Goal: Task Accomplishment & Management: Manage account settings

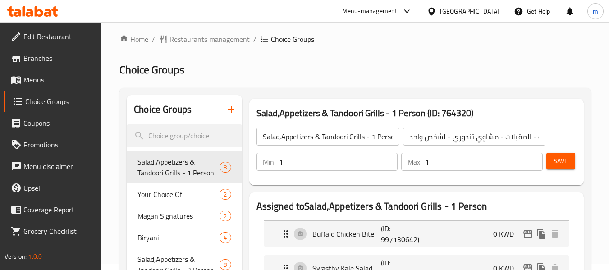
scroll to position [135, 0]
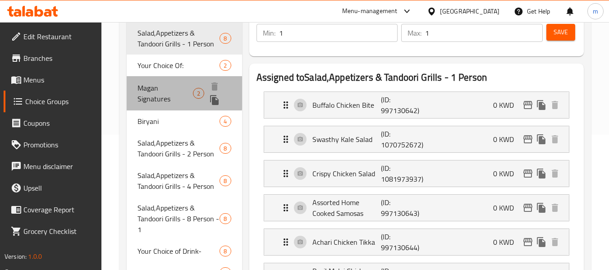
click at [167, 93] on span "Magan Signatures" at bounding box center [165, 94] width 55 height 22
type input "Magan Signatures"
type input "[PERSON_NAME]"
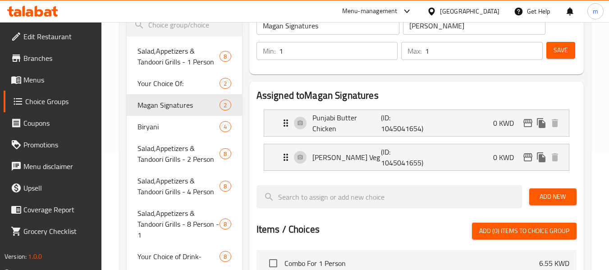
scroll to position [90, 0]
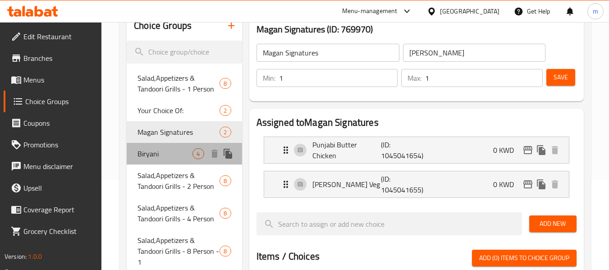
click at [158, 156] on span "Biryani" at bounding box center [165, 153] width 55 height 11
type input "Biryani"
type input "برياني"
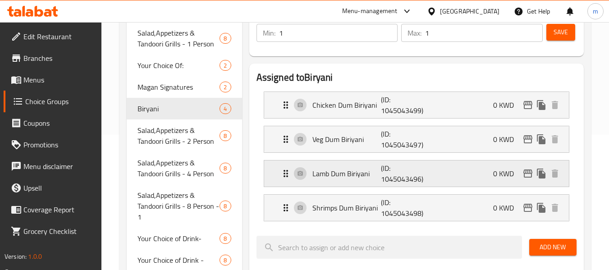
scroll to position [180, 0]
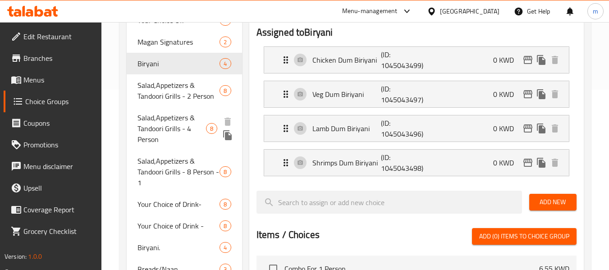
click at [175, 129] on span "Salad,Appetizers & Tandoori Grills - 4 Person" at bounding box center [172, 128] width 69 height 32
type input "Salad,Appetizers & Tandoori Grills - 4 Person"
type input "السلطة - المقبلات - مشاوي تندوري - كومبو 4"
type input "3"
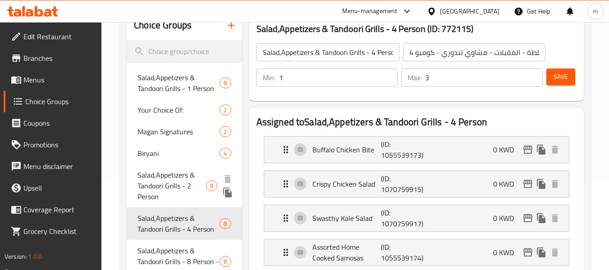
scroll to position [90, 0]
click at [172, 194] on span "Salad,Appetizers & Tandoori Grills - 2 Person" at bounding box center [172, 186] width 69 height 32
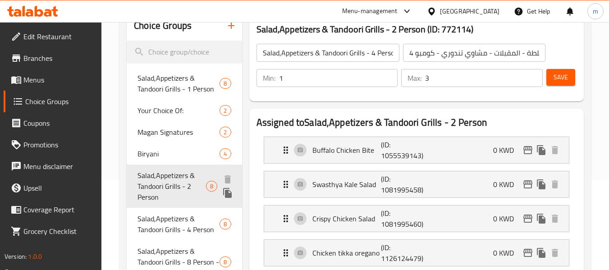
type input "Salad,Appetizers & Tandoori Grills - 2 Person"
type input "السلطة - المقبلات - مشاوي تندوري - كومبو 2"
type input "2"
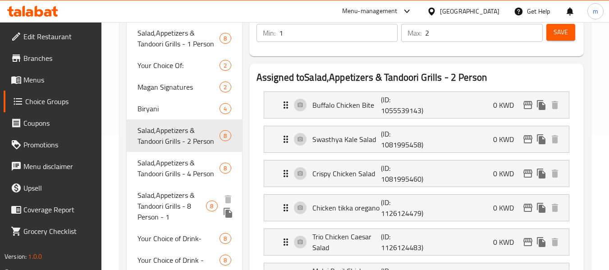
scroll to position [0, 0]
